Goal: Information Seeking & Learning: Learn about a topic

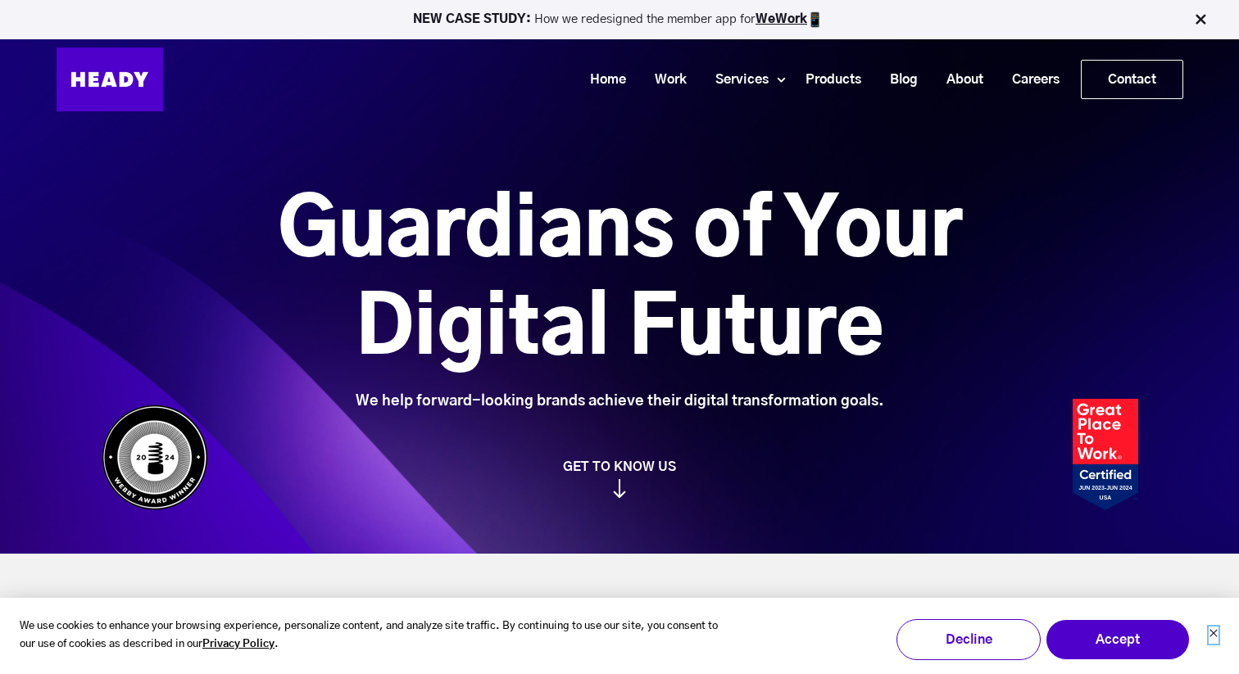
click at [1218, 636] on icon "Dismiss cookie banner" at bounding box center [1214, 633] width 10 height 10
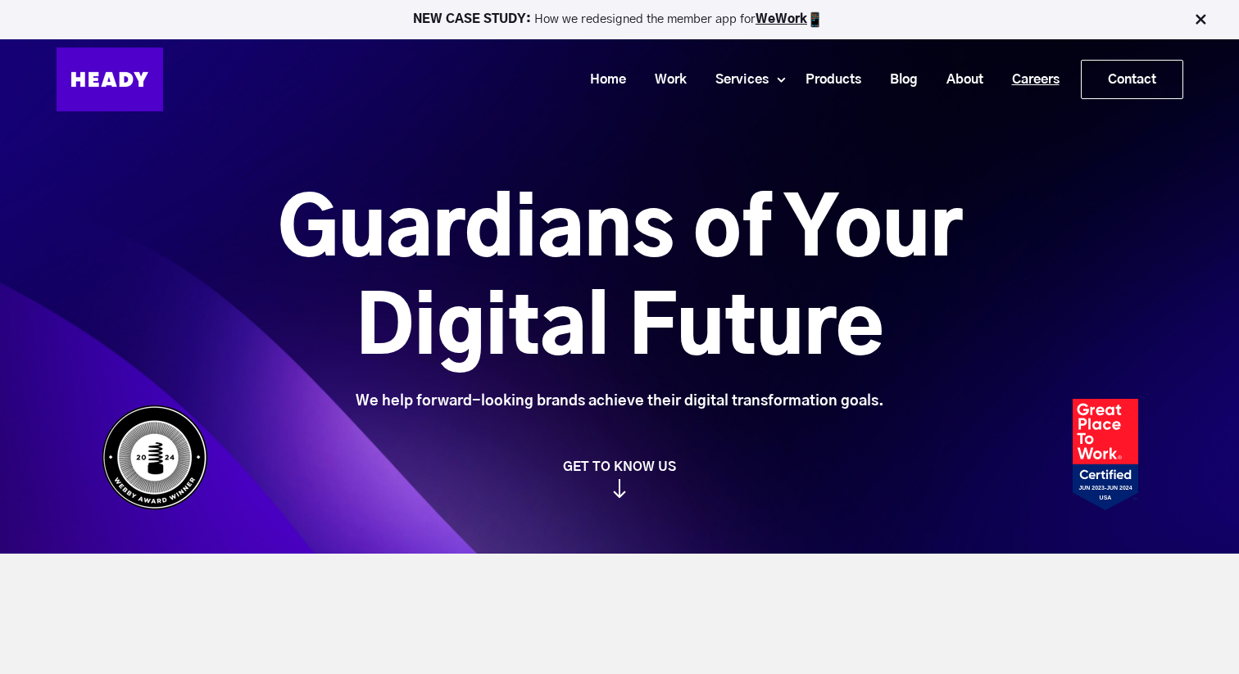
click at [1029, 68] on link "Careers" at bounding box center [1029, 80] width 76 height 30
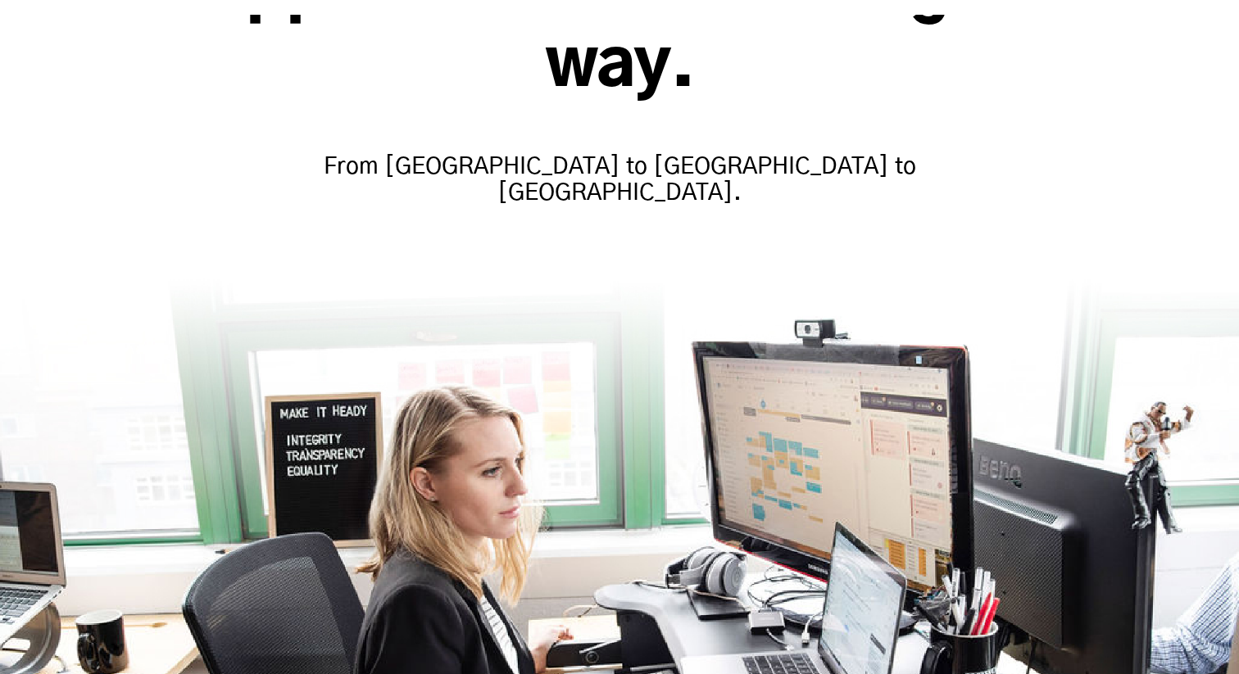
scroll to position [377, 0]
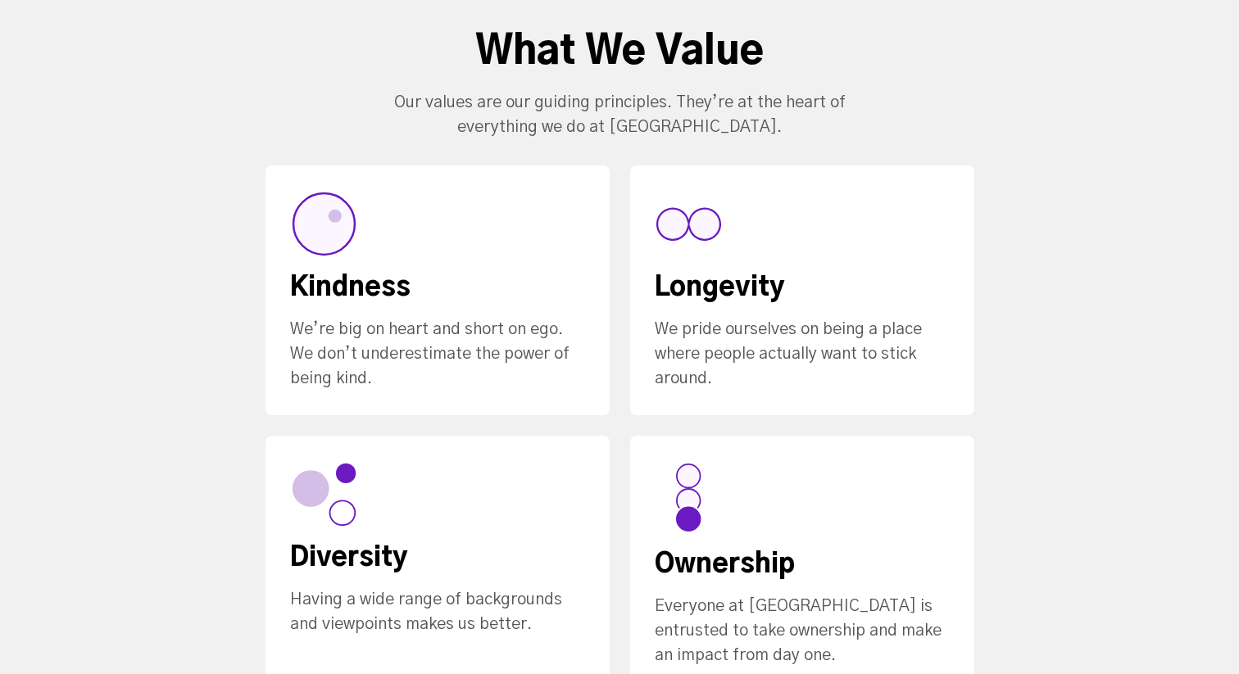
click at [175, 365] on div "What We Value Our values are our guiding principles. They’re at the heart of ev…" at bounding box center [619, 360] width 1239 height 665
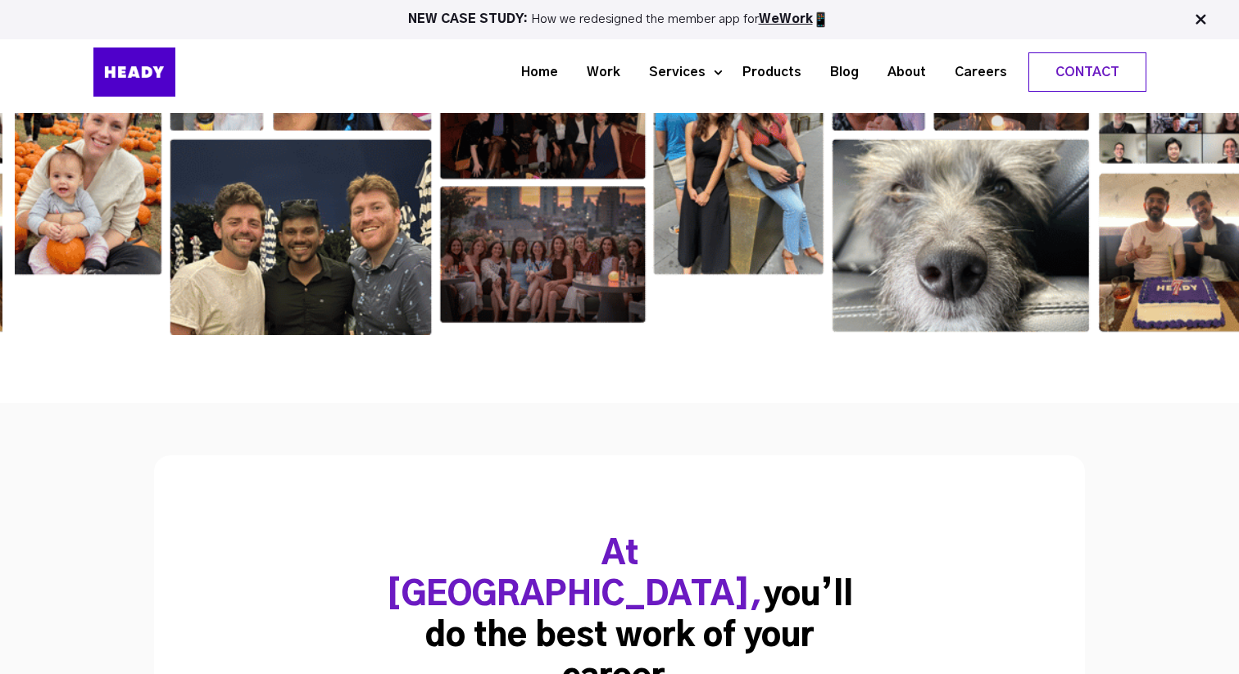
scroll to position [2621, 0]
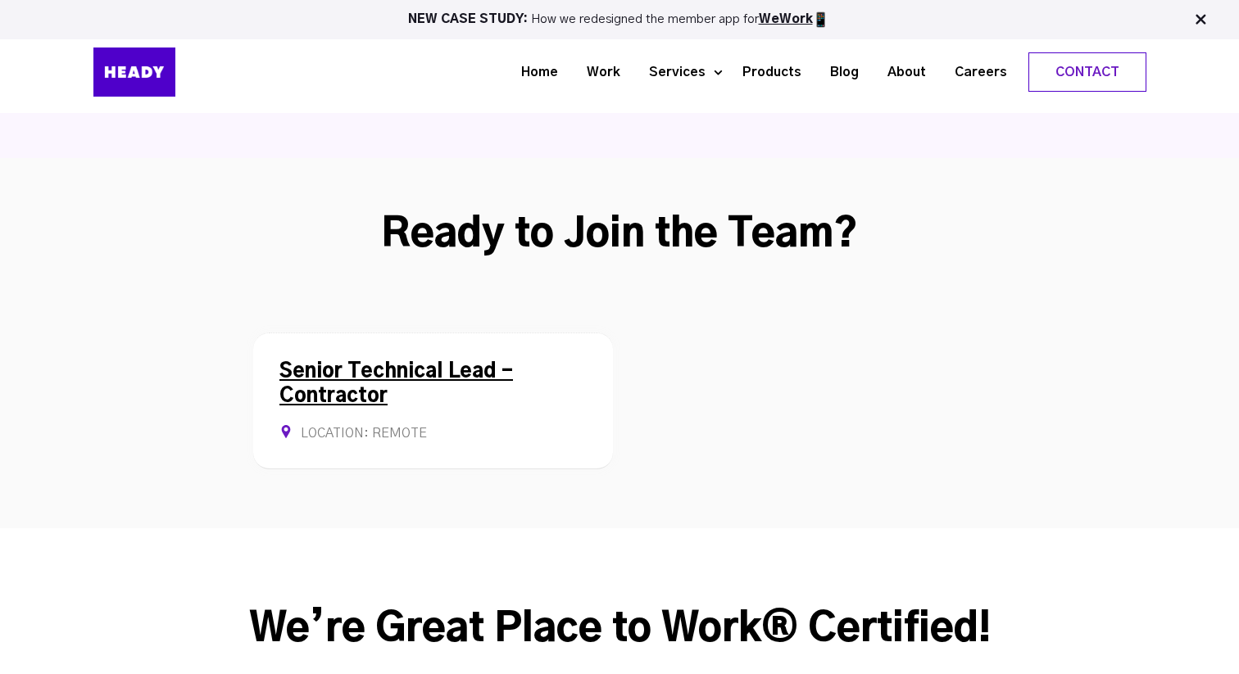
click at [325, 362] on link "Senior Technical Lead - Contractor" at bounding box center [396, 384] width 234 height 44
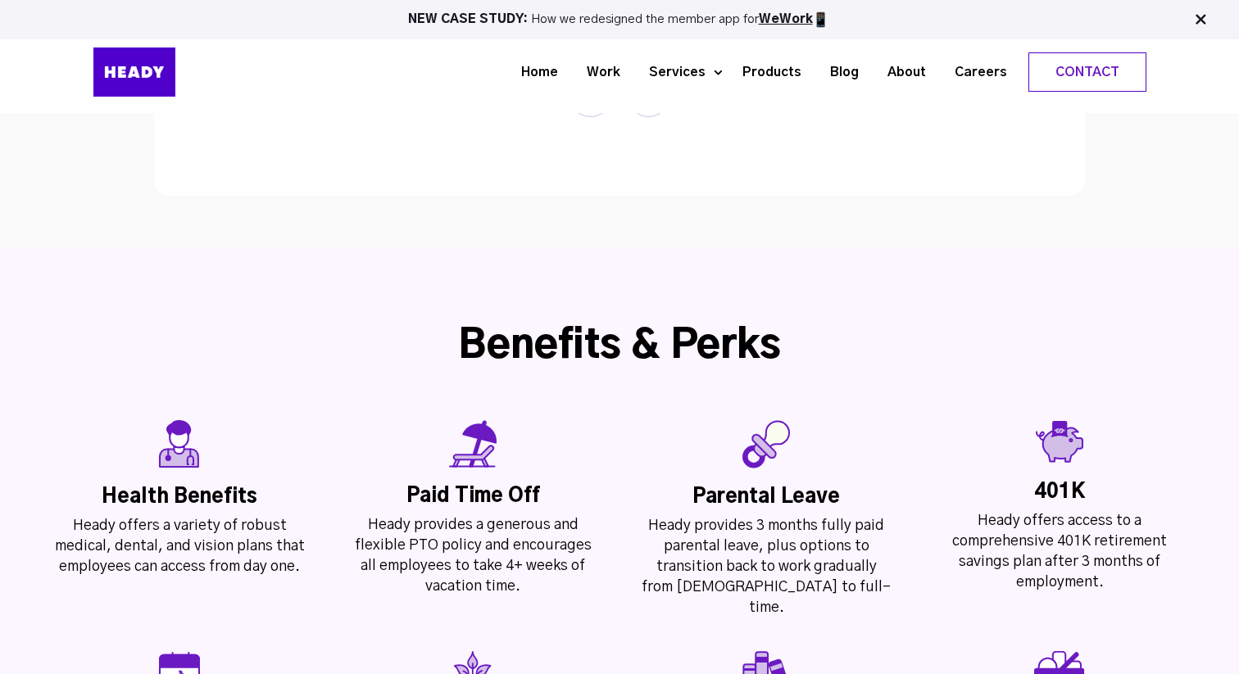
scroll to position [3116, 0]
